Goal: Task Accomplishment & Management: Manage account settings

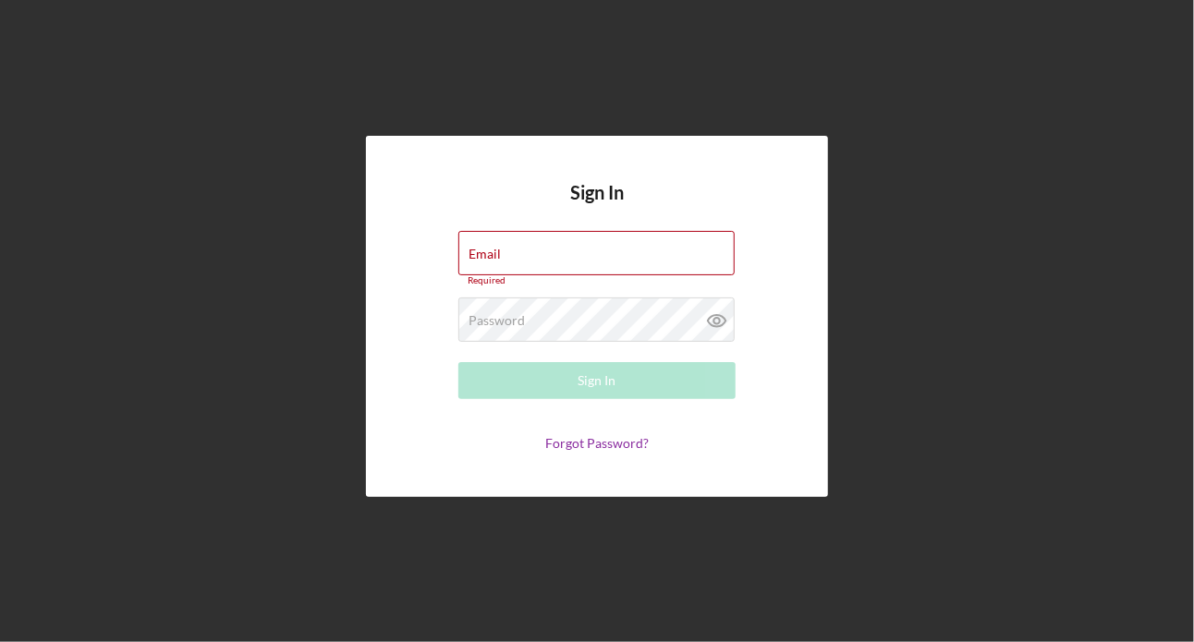
click at [875, 184] on div "Sign In Email Required Password Required Sign In Forgot Password?" at bounding box center [596, 316] width 1175 height 633
click at [1021, 176] on div "Sign In Email Required Password Required Sign In Forgot Password?" at bounding box center [596, 316] width 1175 height 633
click at [675, 232] on input "Email" at bounding box center [596, 253] width 276 height 44
click at [885, 93] on div "Sign In Email Required Password Required Sign In Forgot Password?" at bounding box center [596, 316] width 1175 height 633
click at [690, 255] on input "Email" at bounding box center [596, 253] width 276 height 44
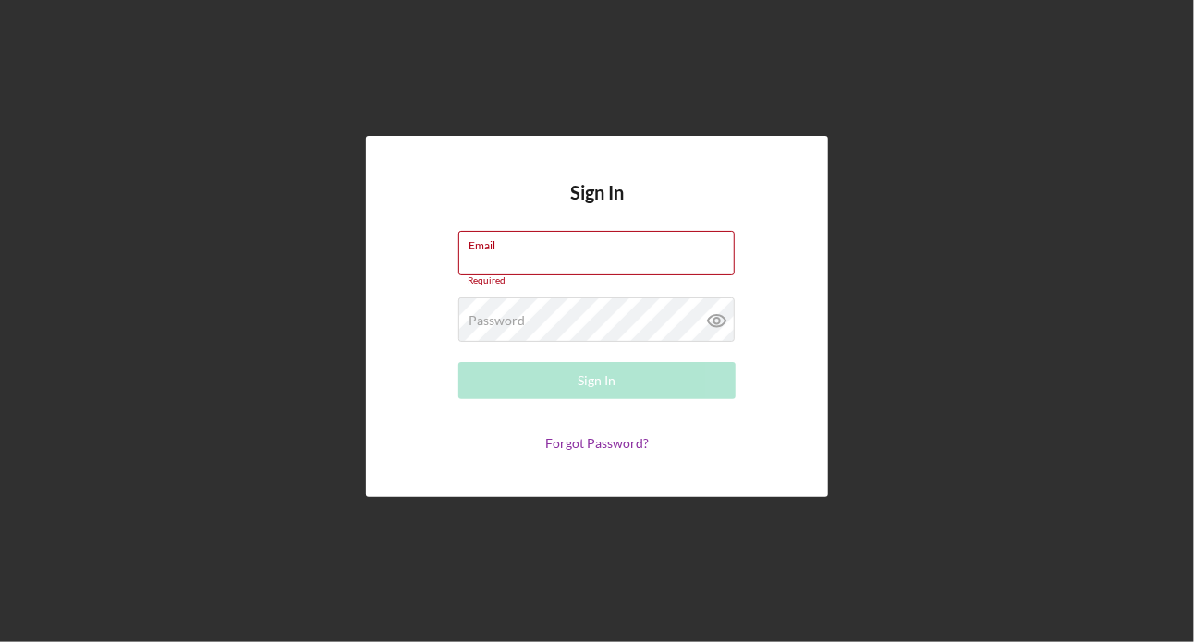
click at [672, 230] on div "Sign In Email Required Password Required Sign In Forgot Password?" at bounding box center [597, 316] width 462 height 361
click at [671, 250] on input "Email" at bounding box center [596, 253] width 276 height 44
type input "[PERSON_NAME][EMAIL_ADDRESS][DOMAIN_NAME]"
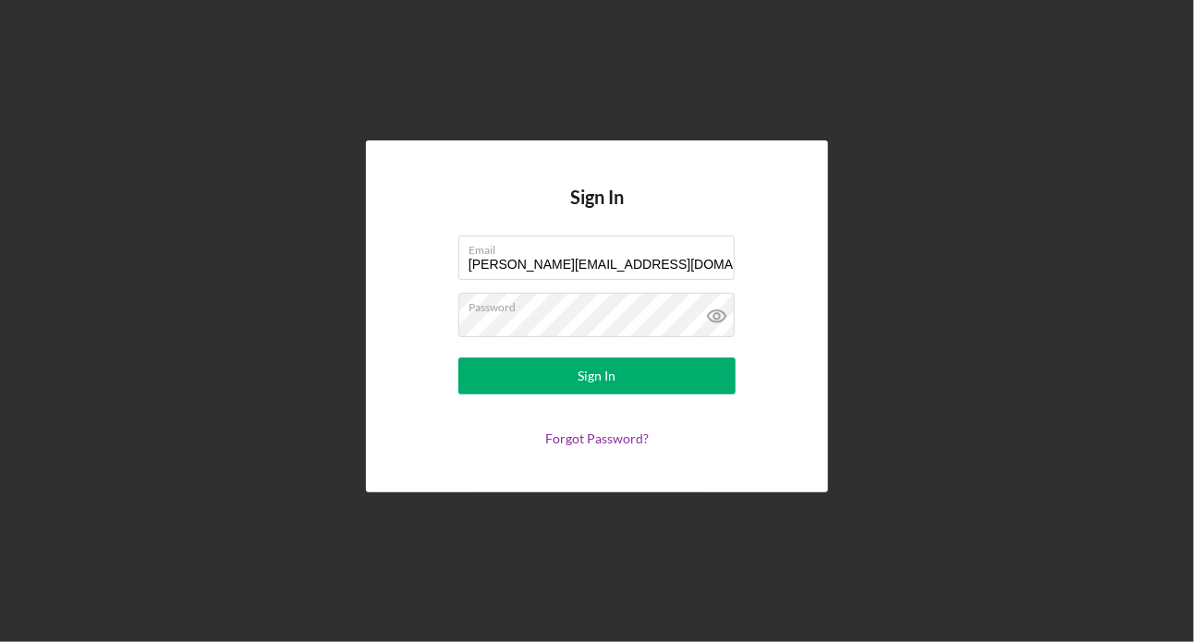
click at [423, 278] on form "Email [PERSON_NAME][EMAIL_ADDRESS][DOMAIN_NAME] Password Sign In Forgot Passwor…" at bounding box center [597, 341] width 370 height 211
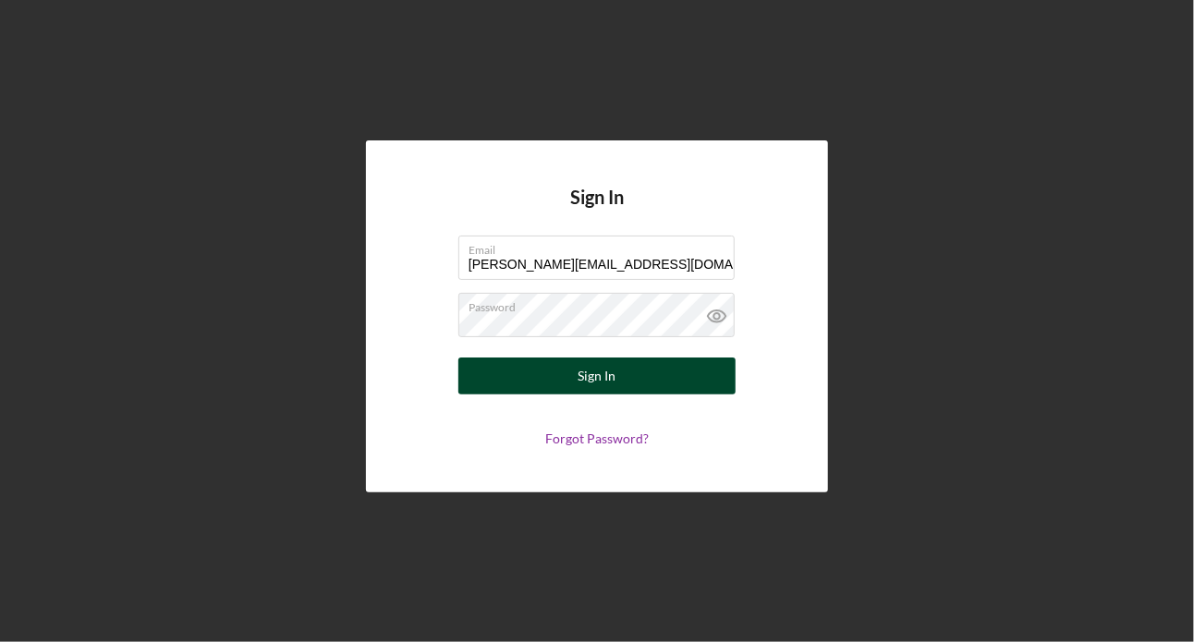
click at [545, 371] on button "Sign In" at bounding box center [596, 376] width 277 height 37
